Goal: Find contact information: Obtain details needed to contact an individual or organization

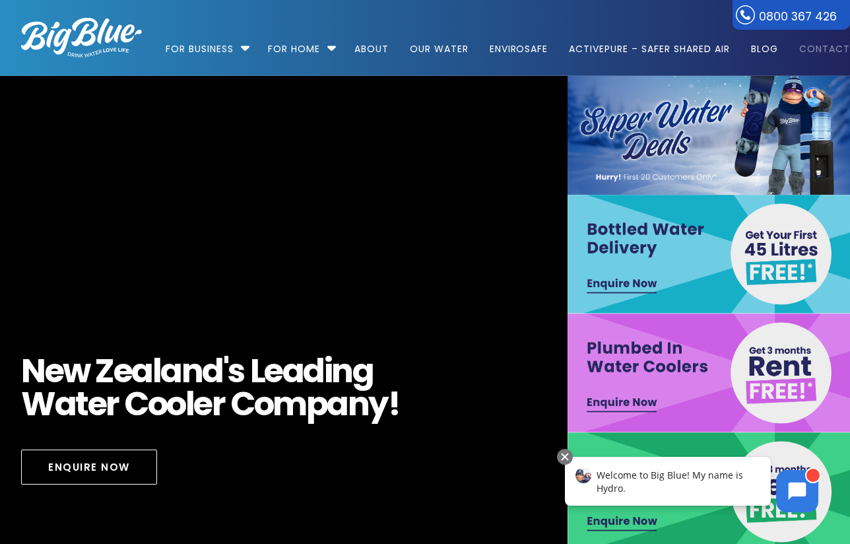
click at [814, 48] on link "Contact" at bounding box center [820, 42] width 60 height 85
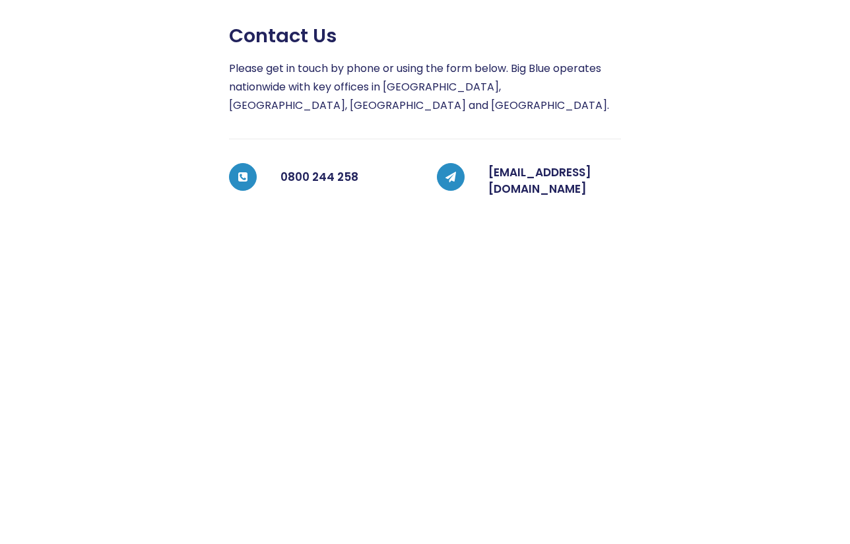
scroll to position [256, 0]
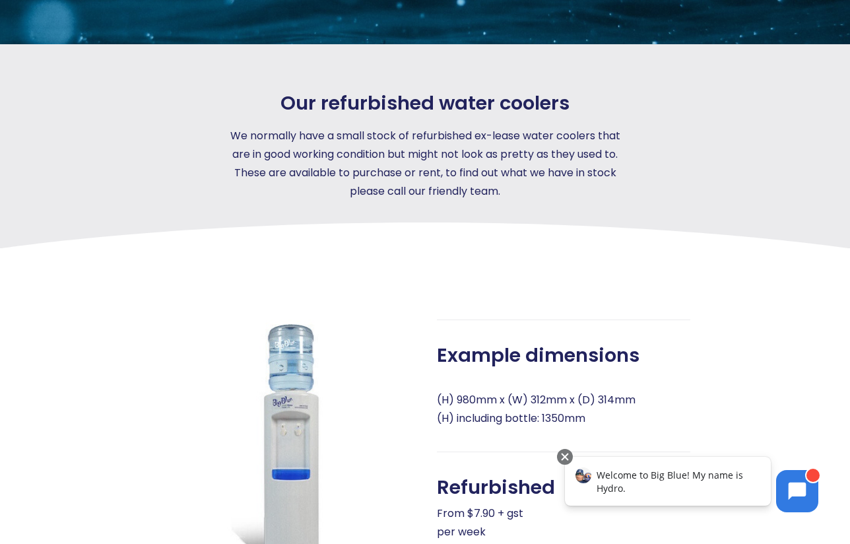
scroll to position [229, 0]
